Goal: Task Accomplishment & Management: Use online tool/utility

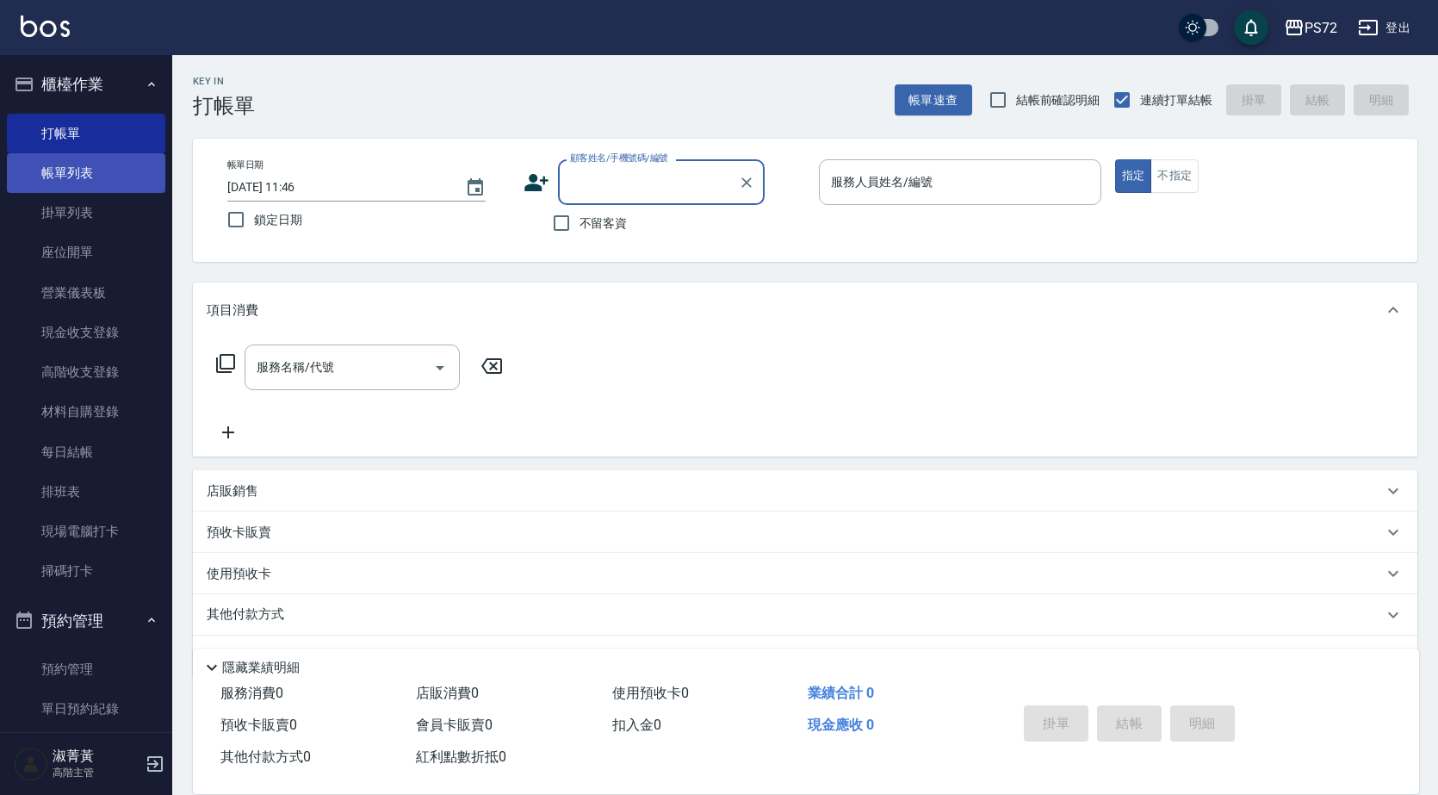
click at [113, 156] on link "帳單列表" at bounding box center [86, 173] width 158 height 40
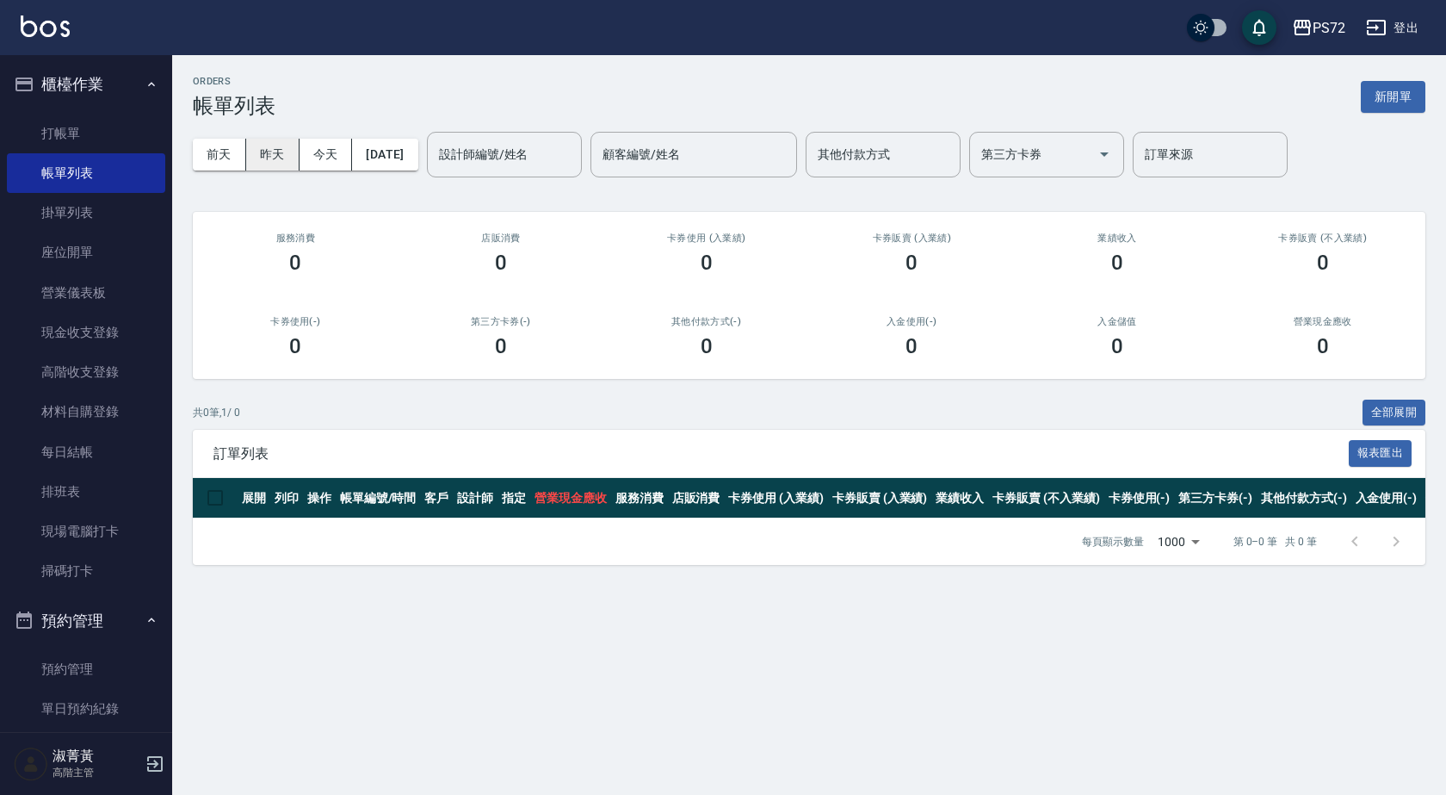
click at [263, 159] on button "昨天" at bounding box center [272, 155] width 53 height 32
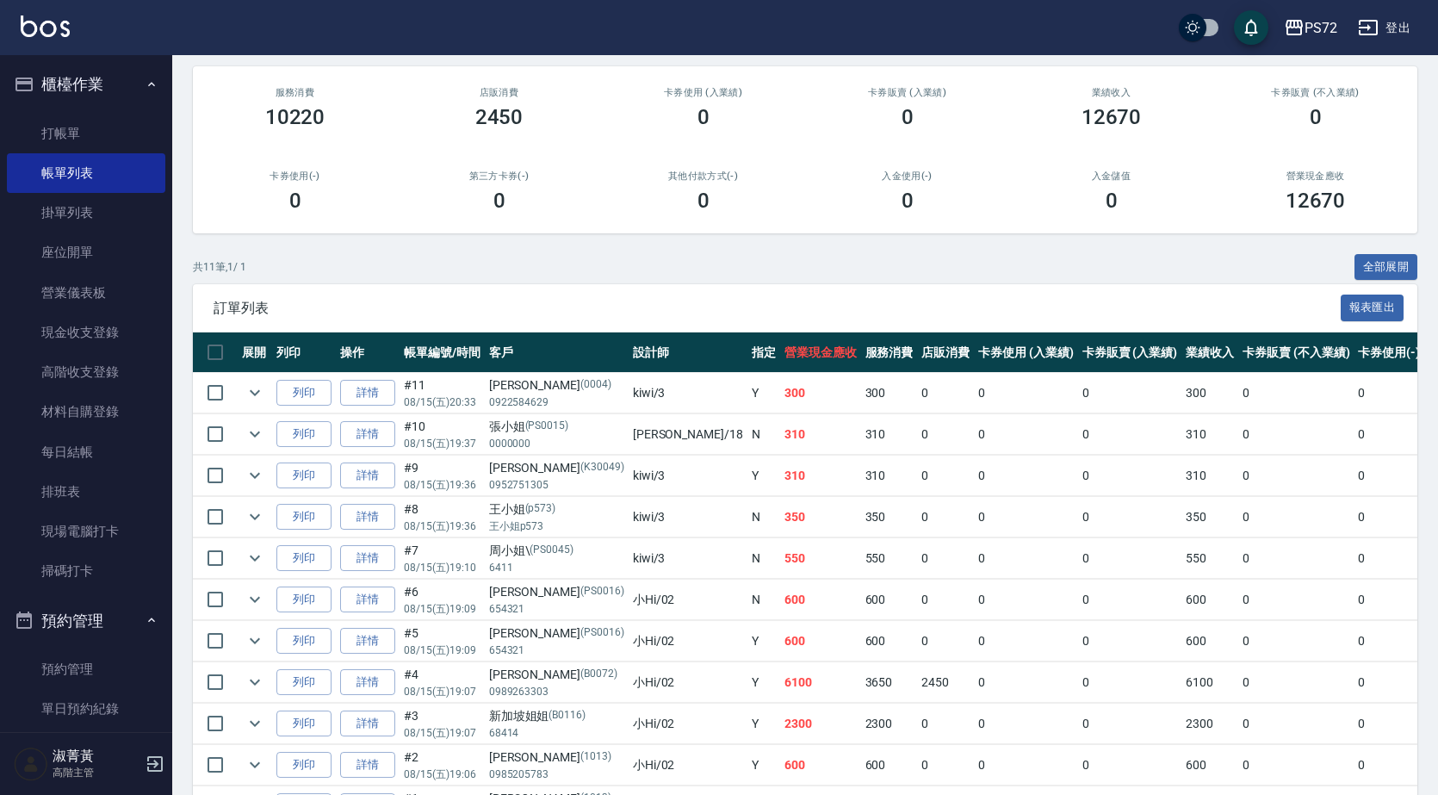
scroll to position [172, 0]
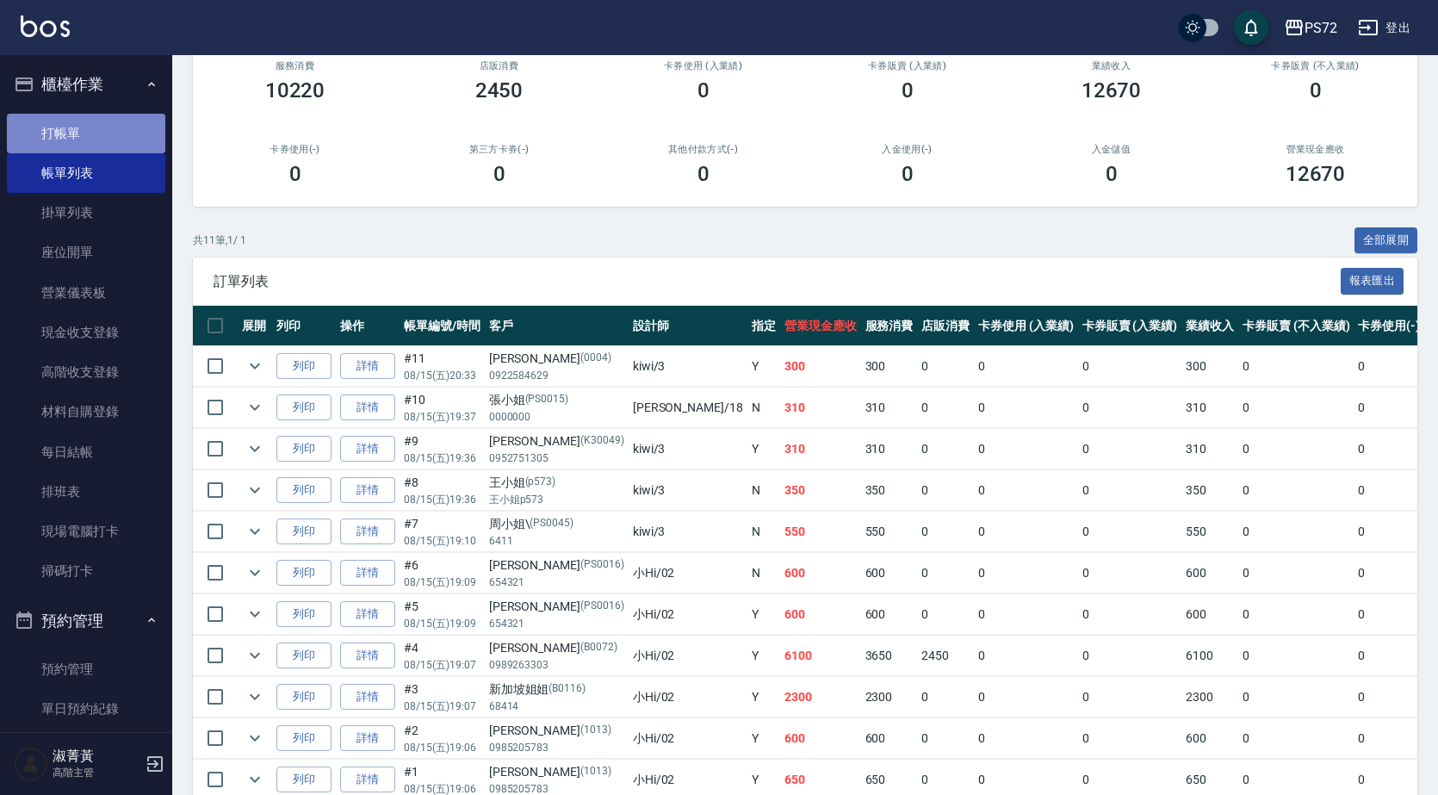
click at [130, 144] on link "打帳單" at bounding box center [86, 134] width 158 height 40
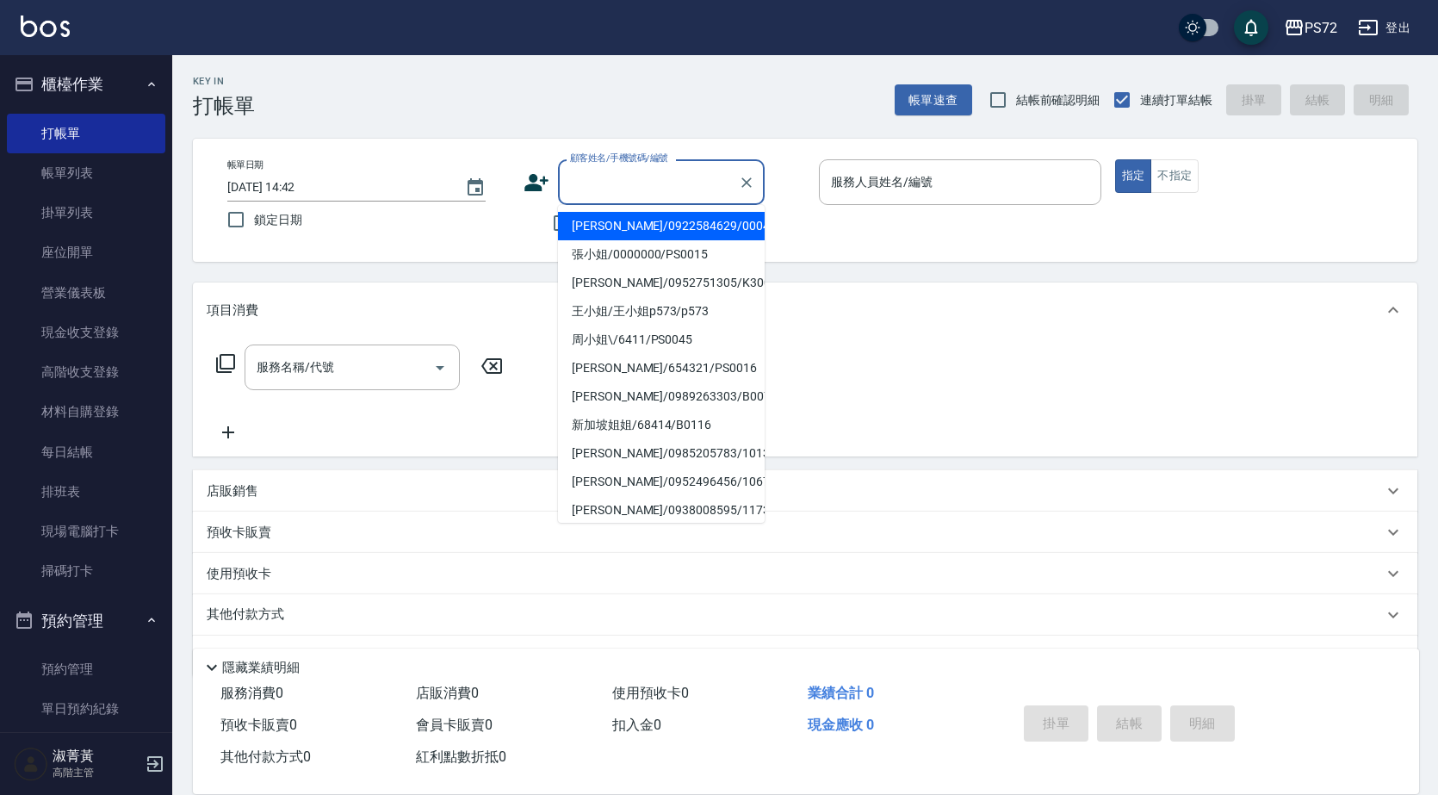
drag, startPoint x: 569, startPoint y: 169, endPoint x: 578, endPoint y: 173, distance: 10.4
click at [573, 171] on input "顧客姓名/手機號碼/編號" at bounding box center [648, 182] width 165 height 30
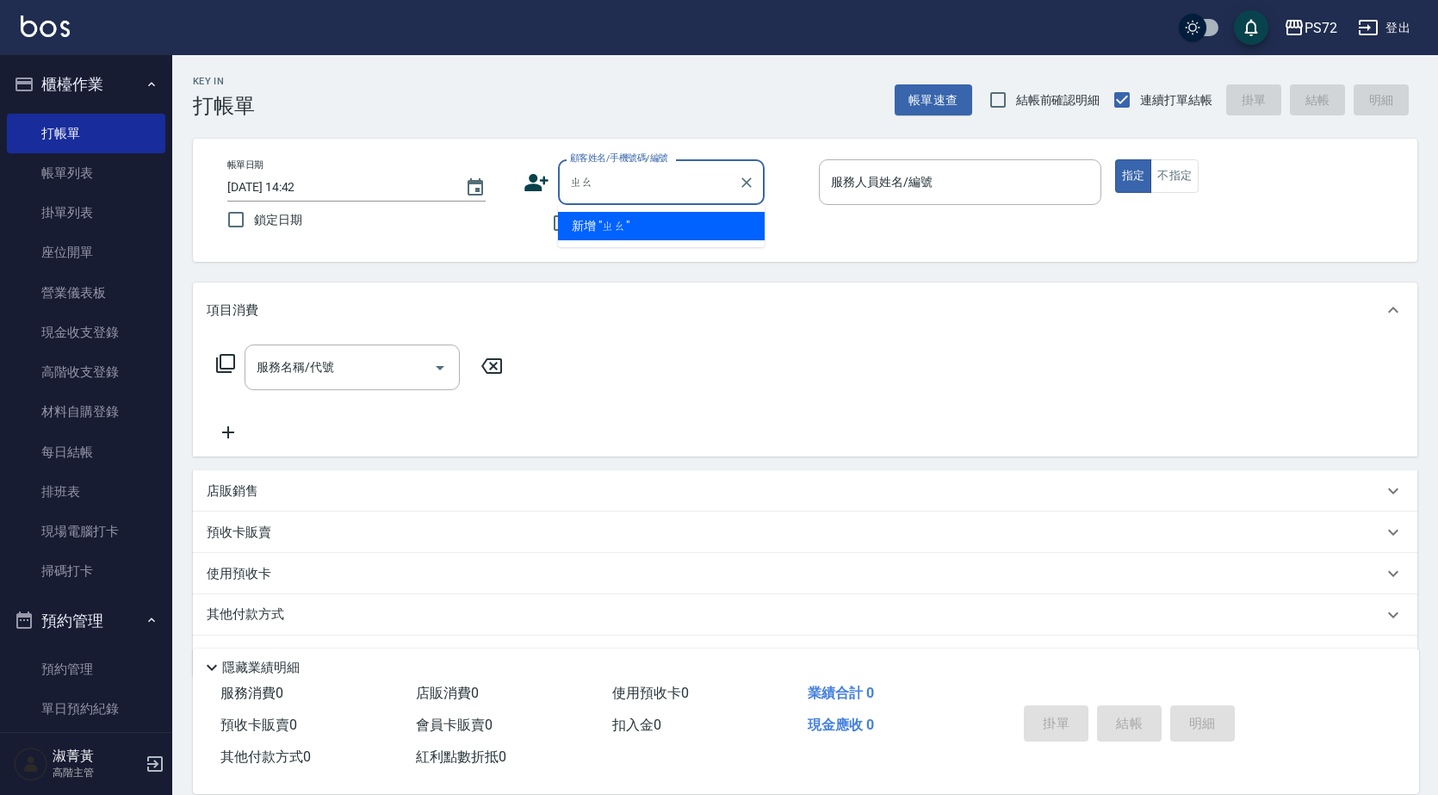
type input "朝"
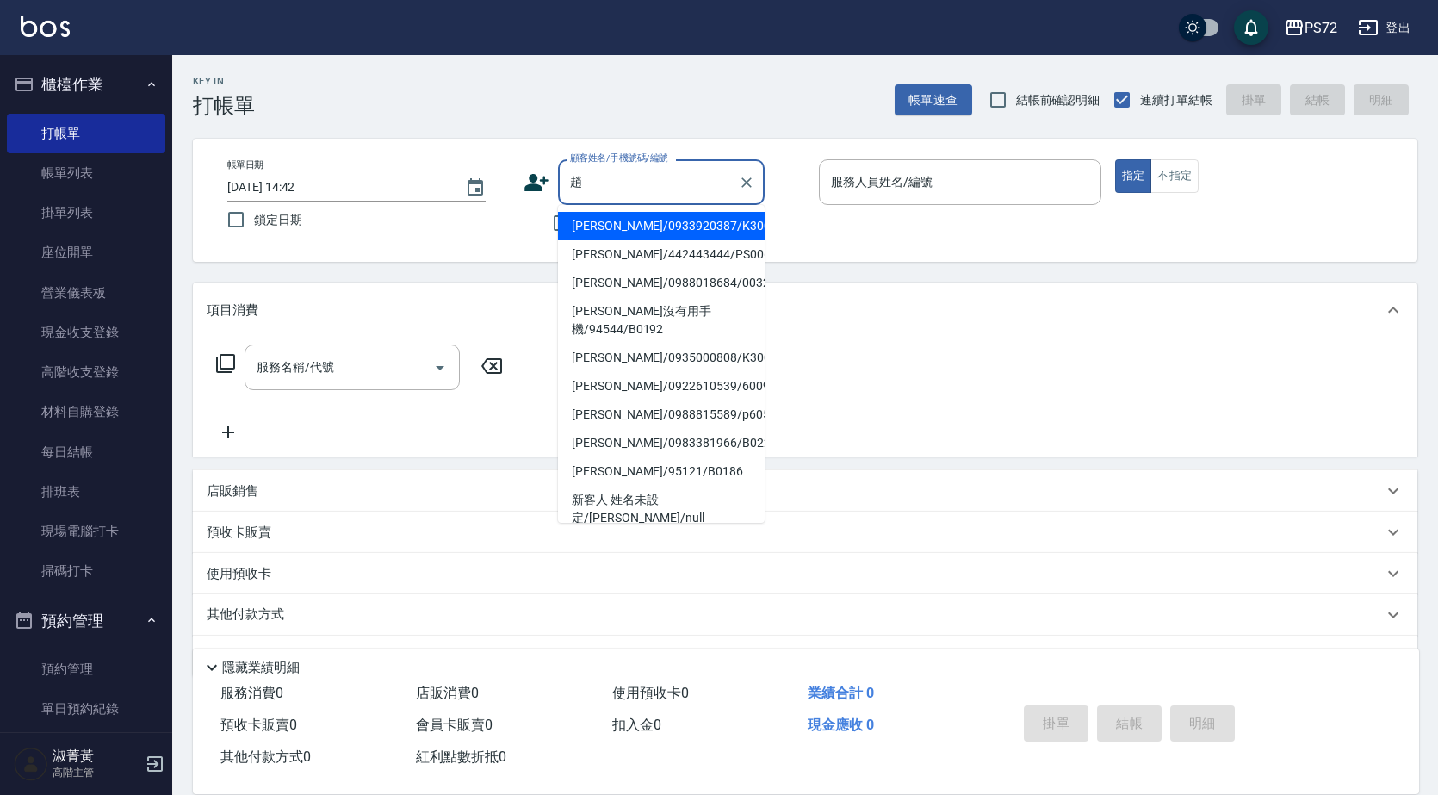
click at [690, 229] on li "[PERSON_NAME]/0933920387/K30089" at bounding box center [661, 226] width 207 height 28
type input "[PERSON_NAME]/0933920387/K30089"
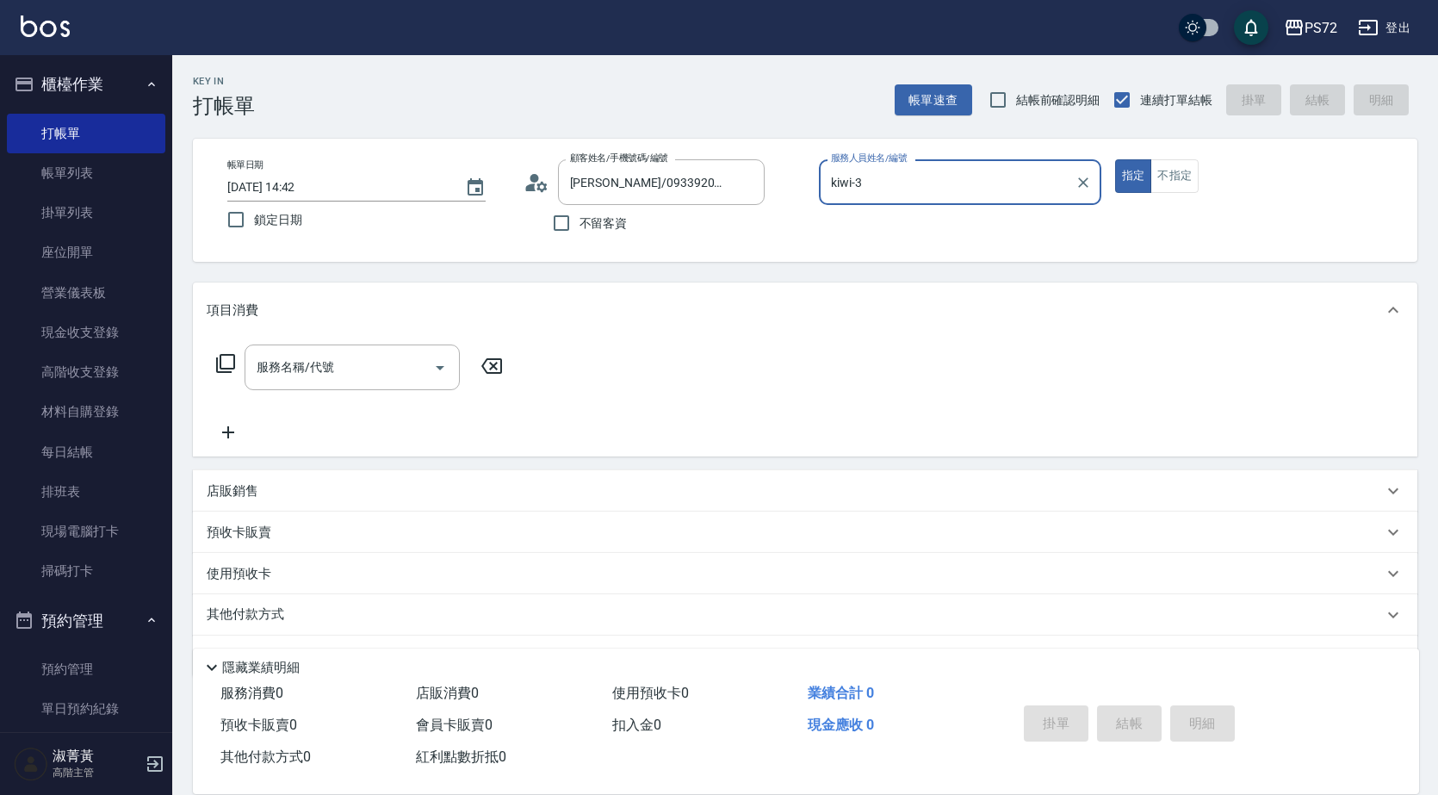
type input "kiwi-3"
click at [533, 183] on icon at bounding box center [536, 183] width 26 height 26
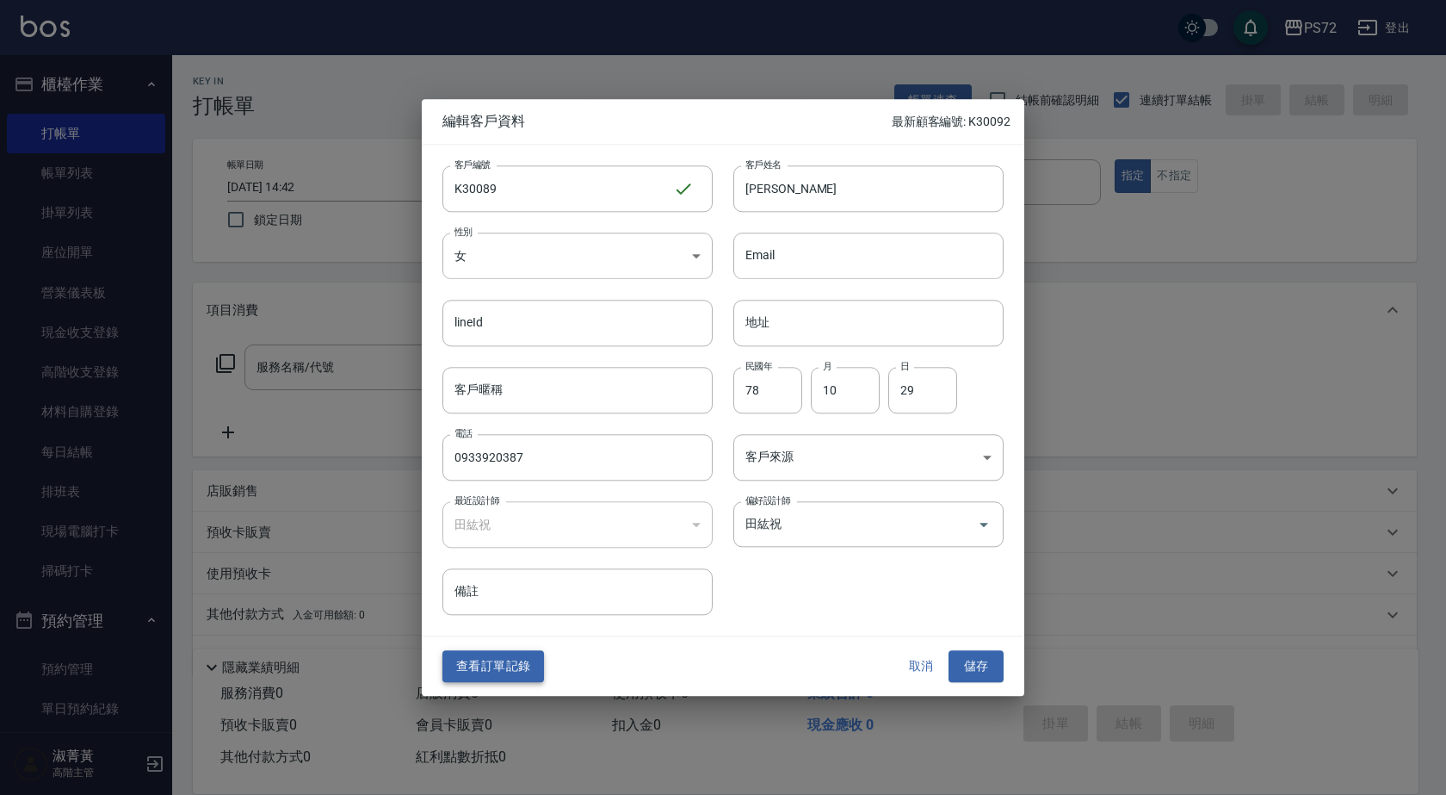
click at [489, 667] on button "查看訂單記錄" at bounding box center [493, 667] width 102 height 32
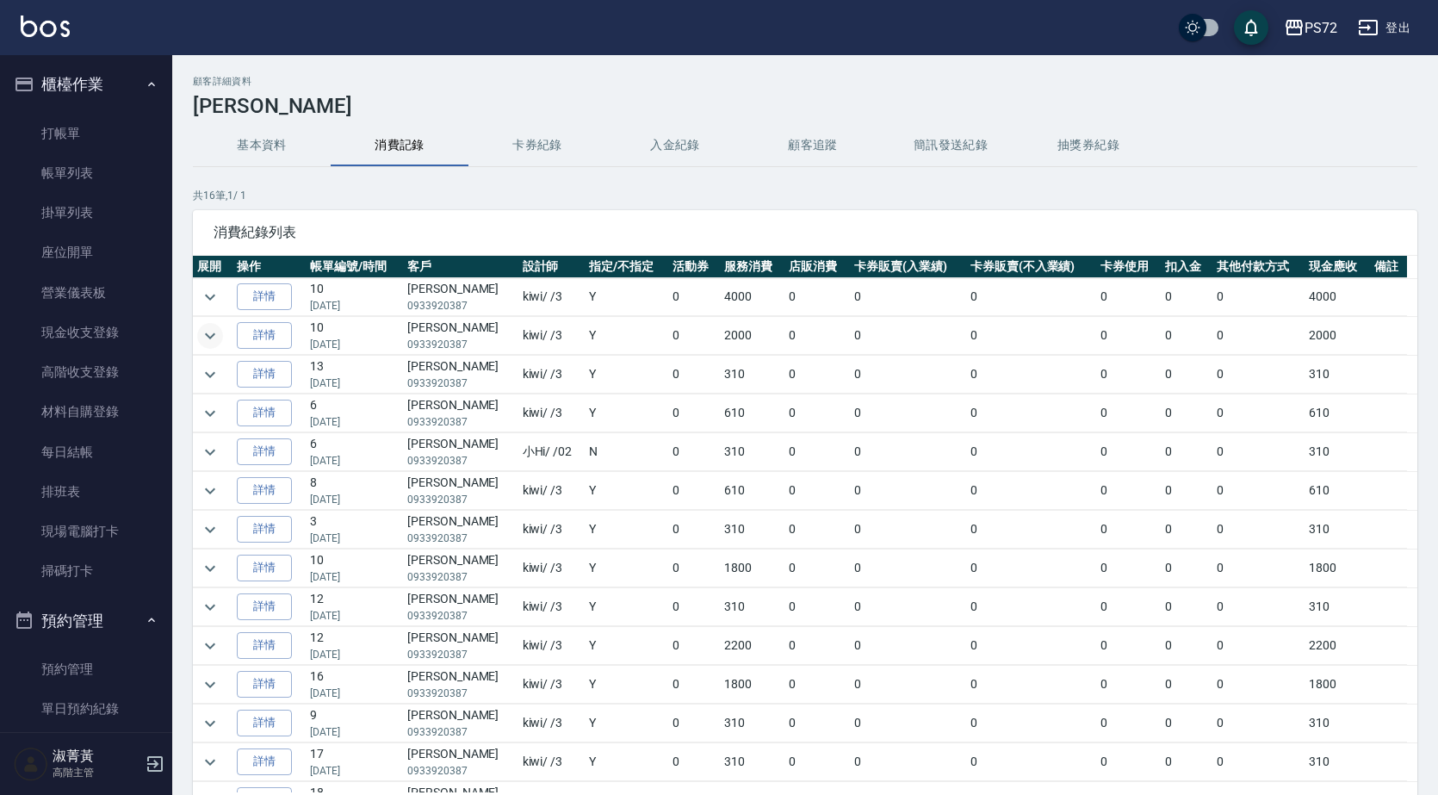
click at [215, 335] on icon "expand row" at bounding box center [210, 335] width 21 height 21
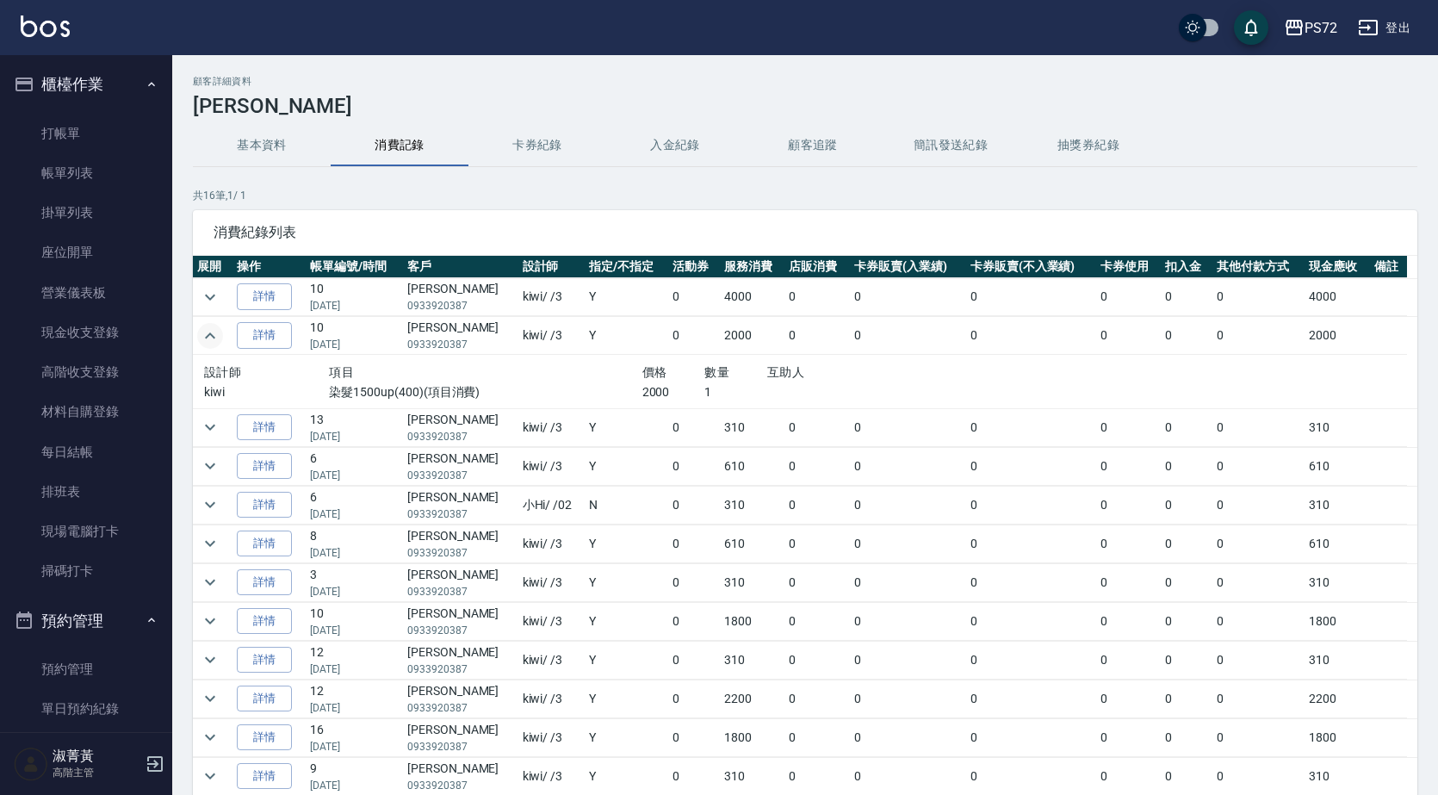
scroll to position [86, 0]
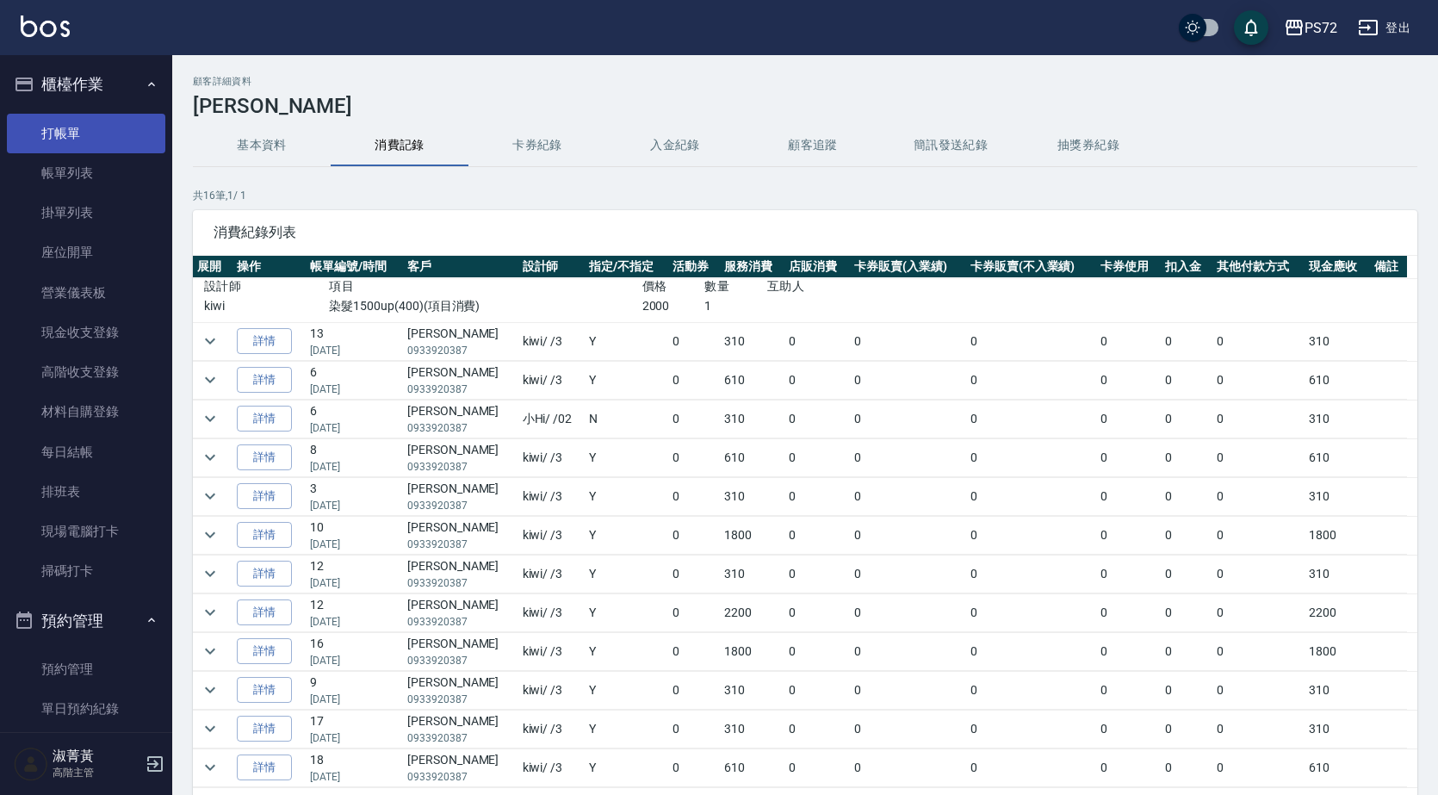
click at [82, 124] on link "打帳單" at bounding box center [86, 134] width 158 height 40
